Goal: Transaction & Acquisition: Subscribe to service/newsletter

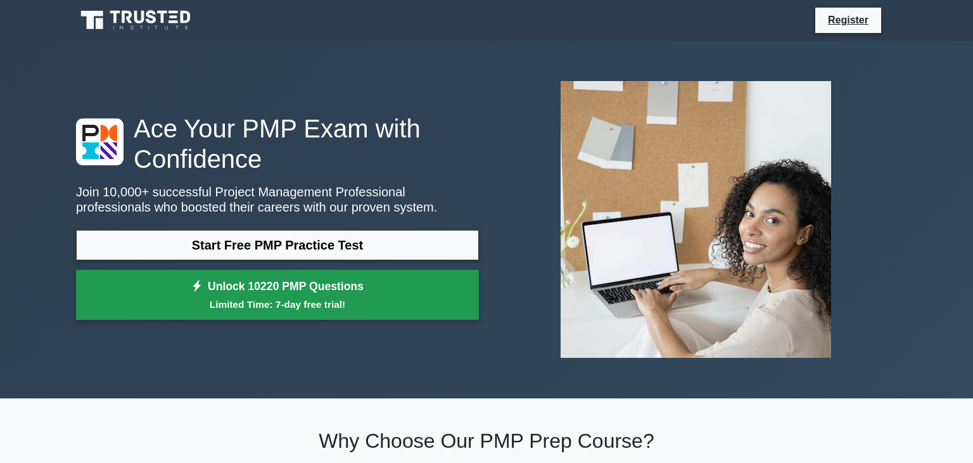
click at [356, 303] on small "Limited Time: 7-day free trial!" at bounding box center [277, 304] width 371 height 15
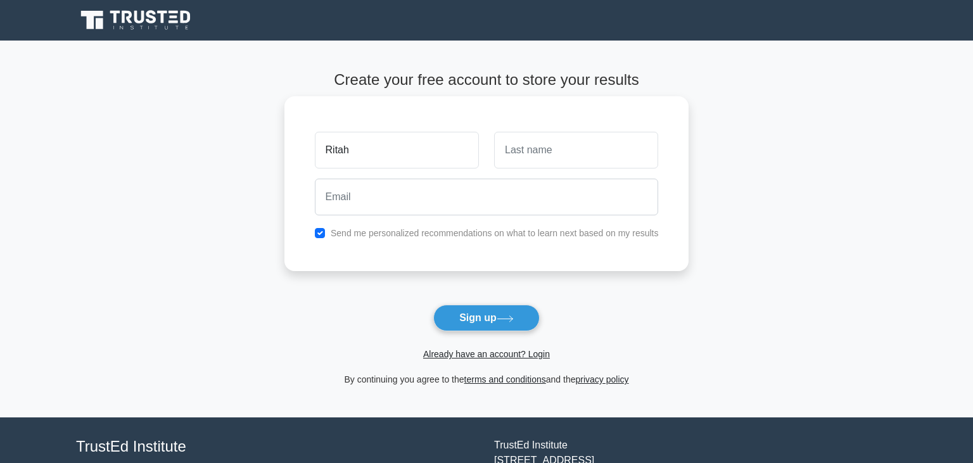
type input "Ritah"
click at [521, 151] on input "text" at bounding box center [576, 150] width 164 height 37
type input "Atwongyeire"
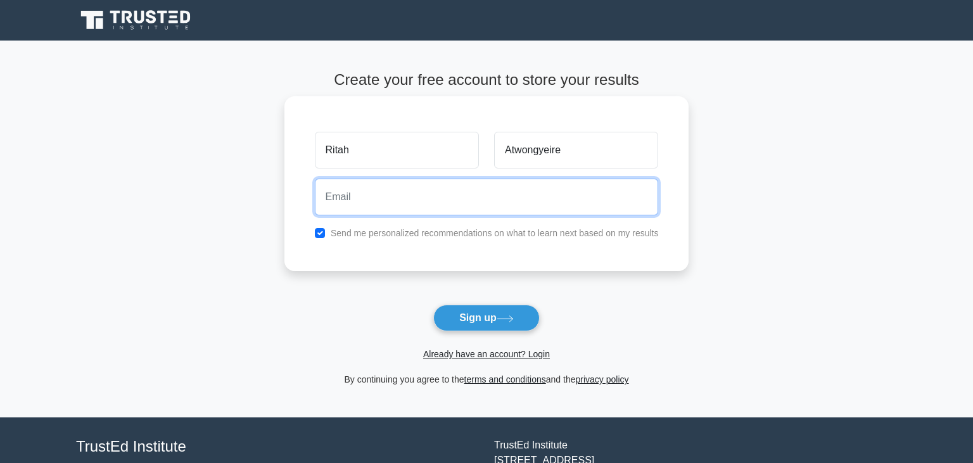
click at [334, 204] on input "email" at bounding box center [487, 197] width 344 height 37
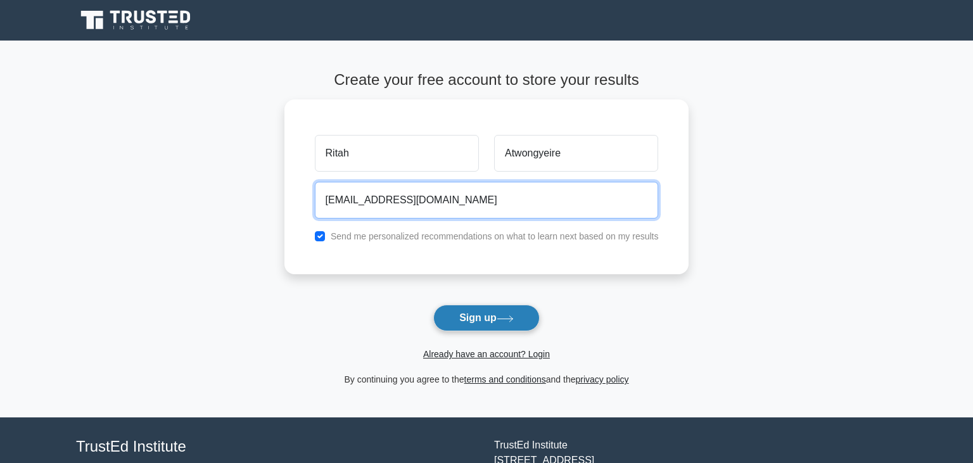
type input "a.ritah2000@gmail.com"
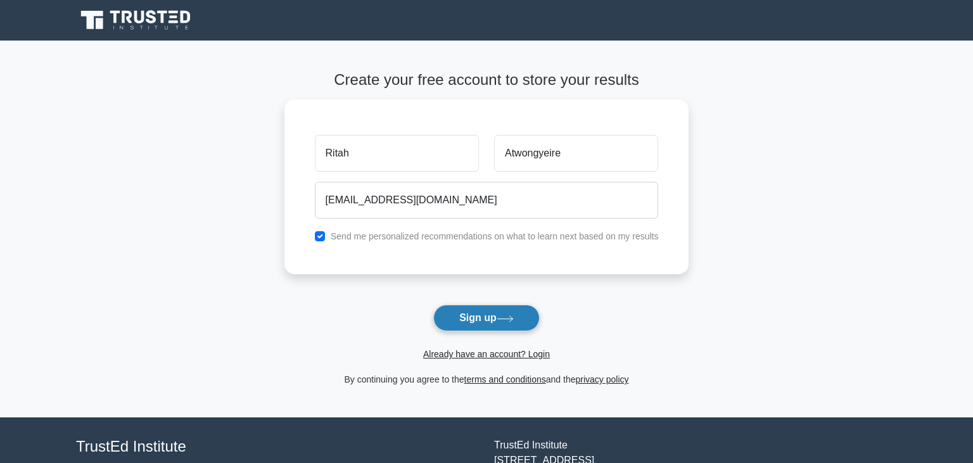
click at [486, 314] on button "Sign up" at bounding box center [486, 318] width 106 height 27
